Goal: Browse casually: Explore the website without a specific task or goal

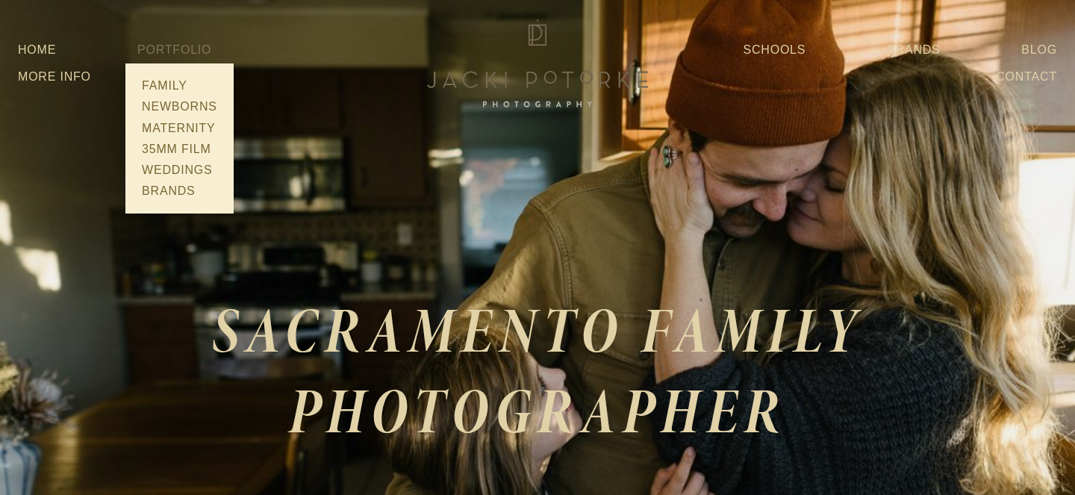
click at [188, 56] on link "Portfolio" at bounding box center [174, 49] width 74 height 13
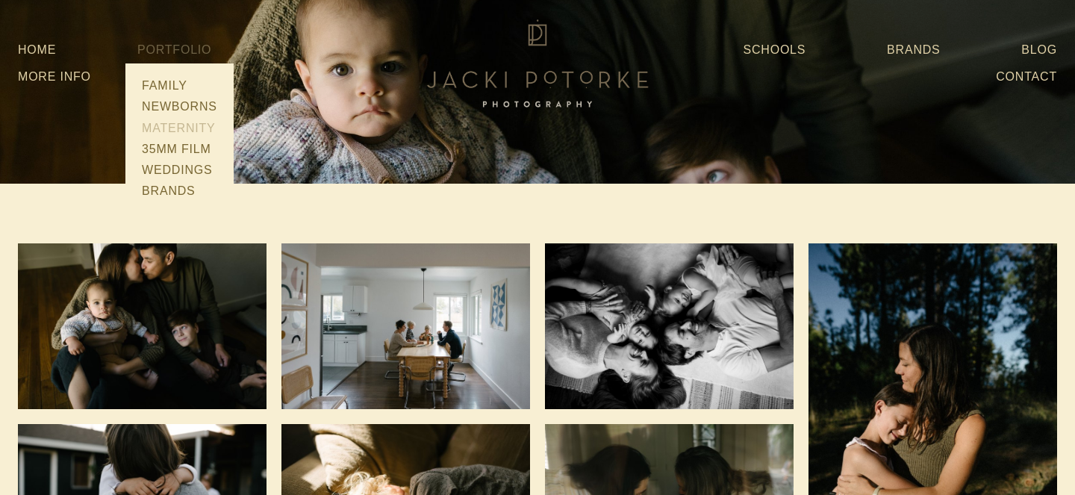
click at [181, 138] on link "Maternity" at bounding box center [179, 127] width 84 height 21
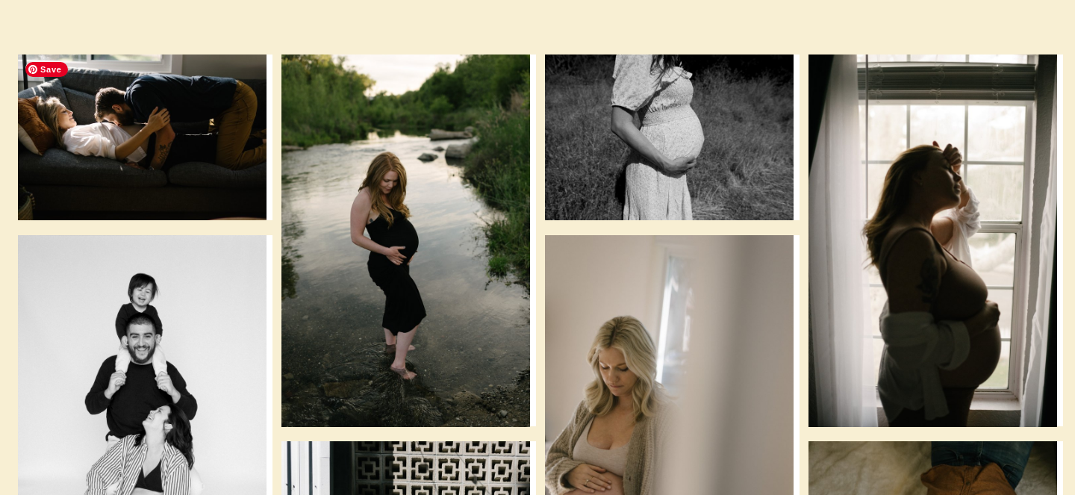
scroll to position [151, 0]
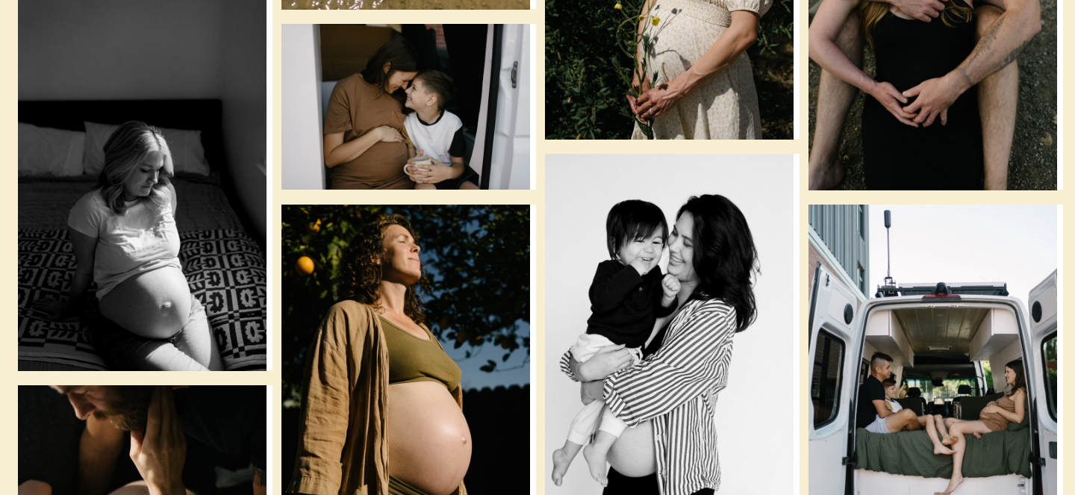
scroll to position [2567, 0]
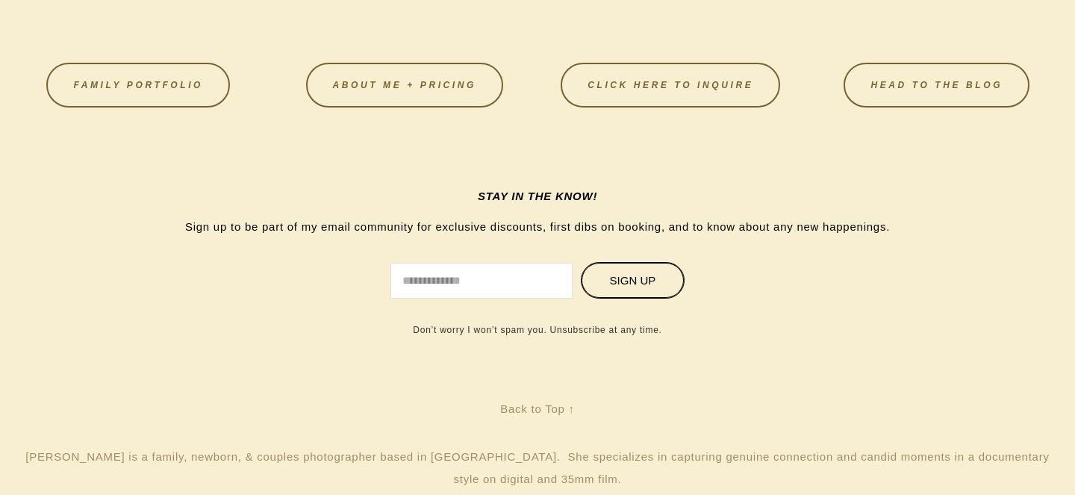
scroll to position [3374, 0]
